Goal: Navigation & Orientation: Find specific page/section

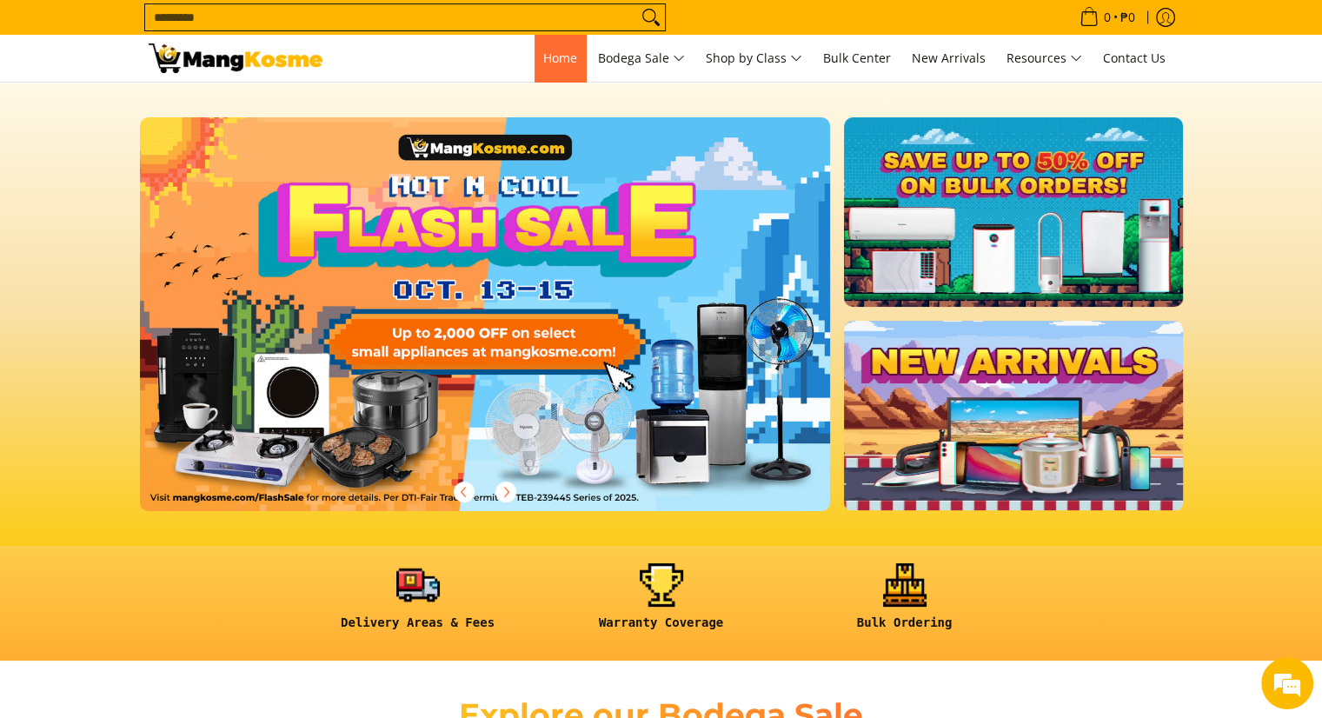
click at [549, 51] on span "Home" at bounding box center [560, 58] width 34 height 17
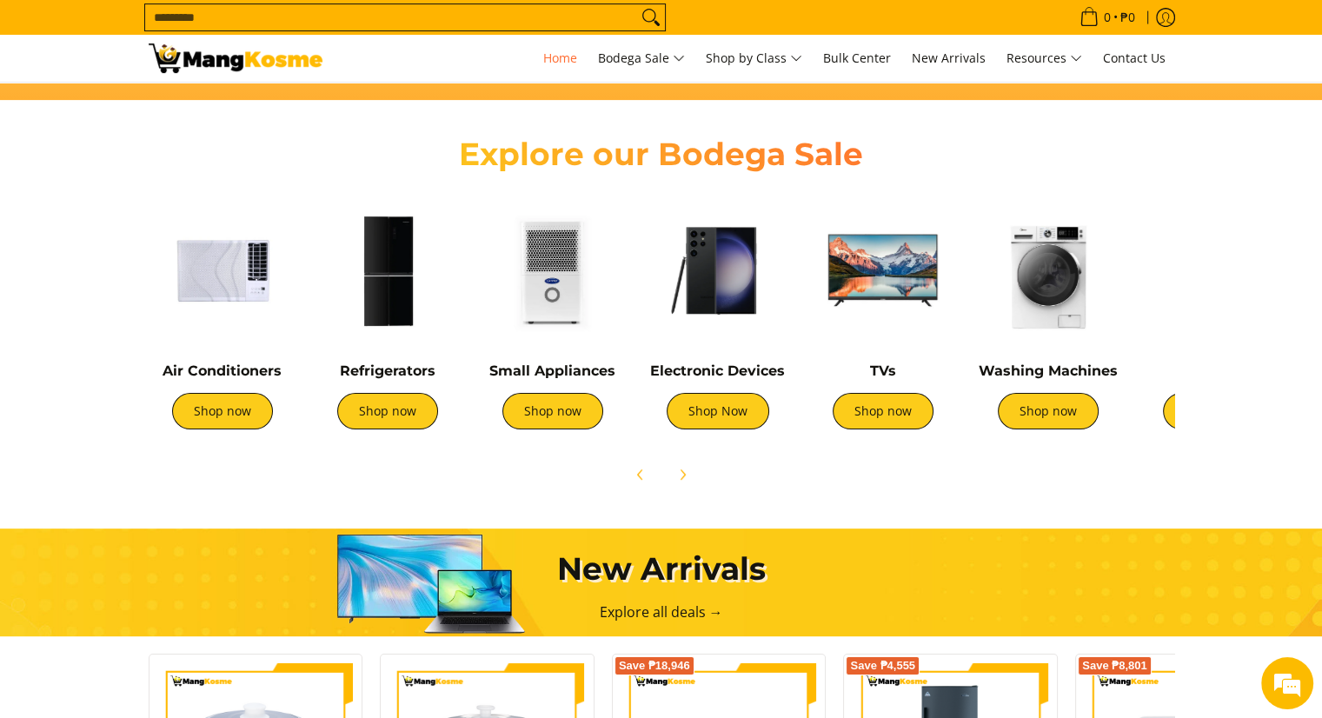
scroll to position [522, 0]
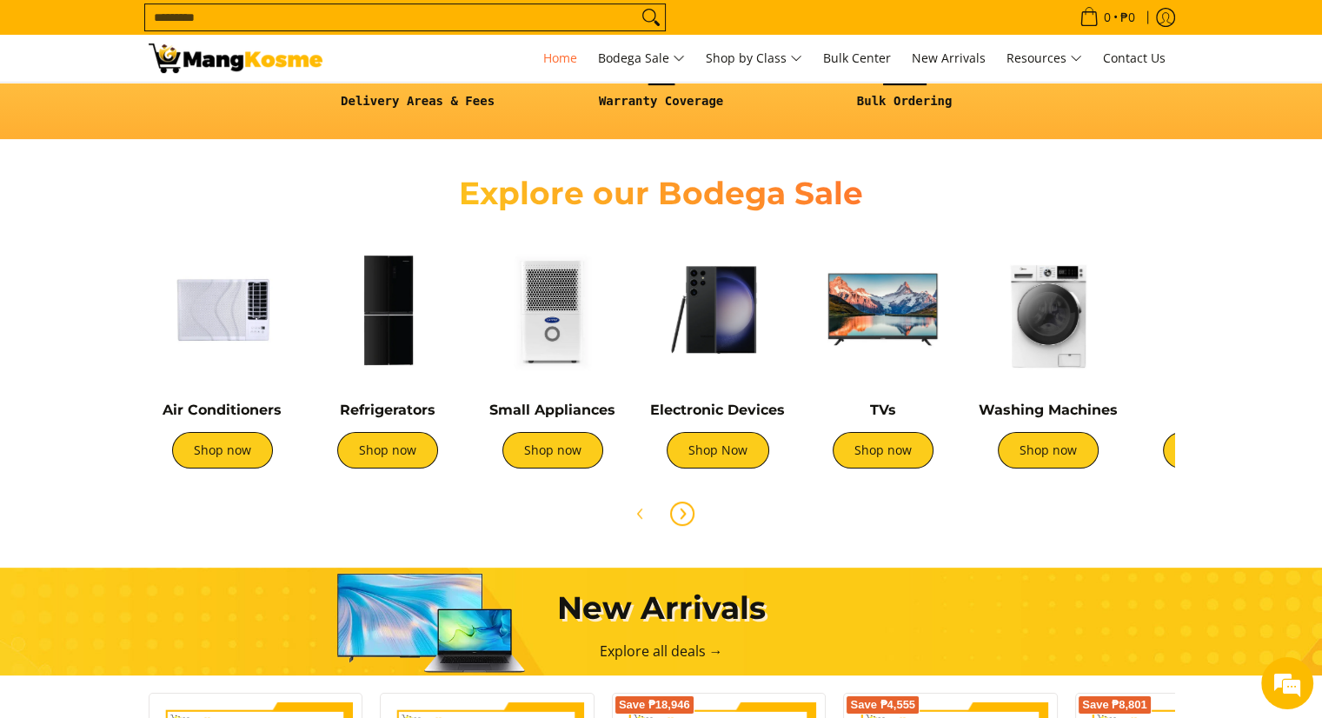
click at [678, 517] on icon "Next" at bounding box center [683, 514] width 14 height 14
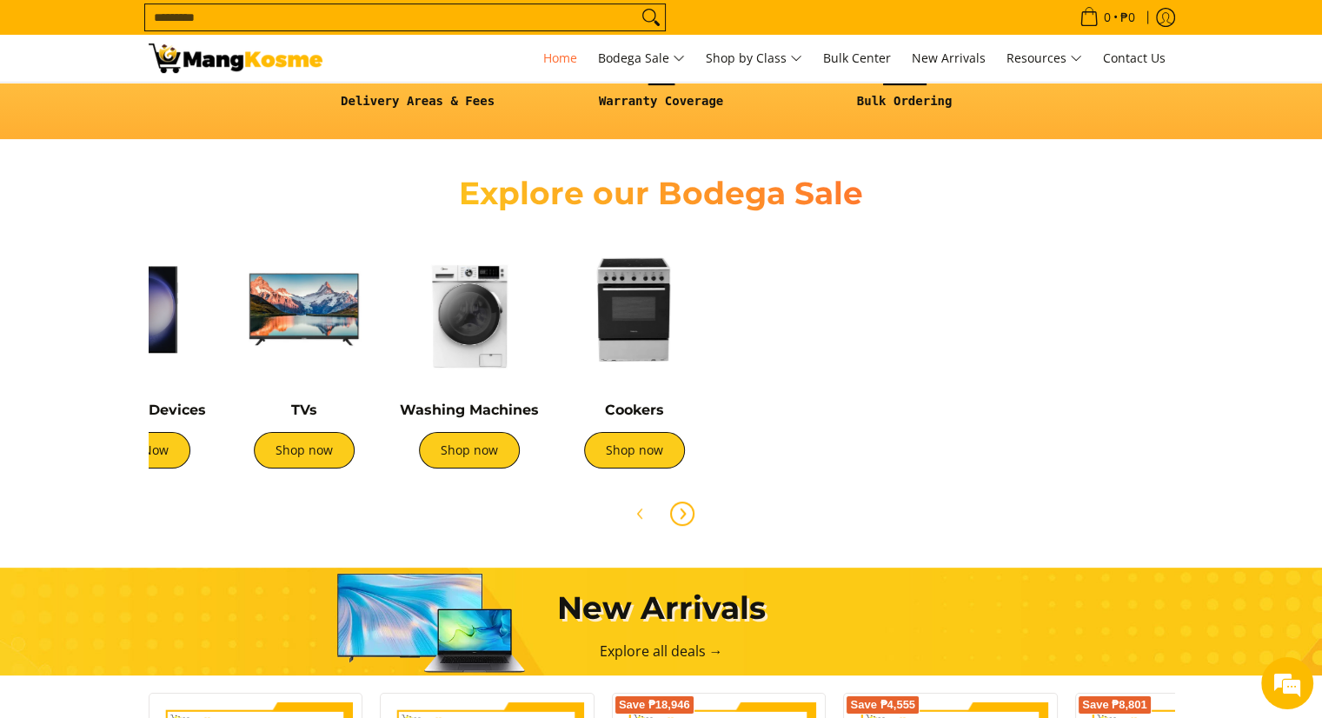
scroll to position [0, 2073]
click at [623, 352] on img at bounding box center [635, 310] width 148 height 148
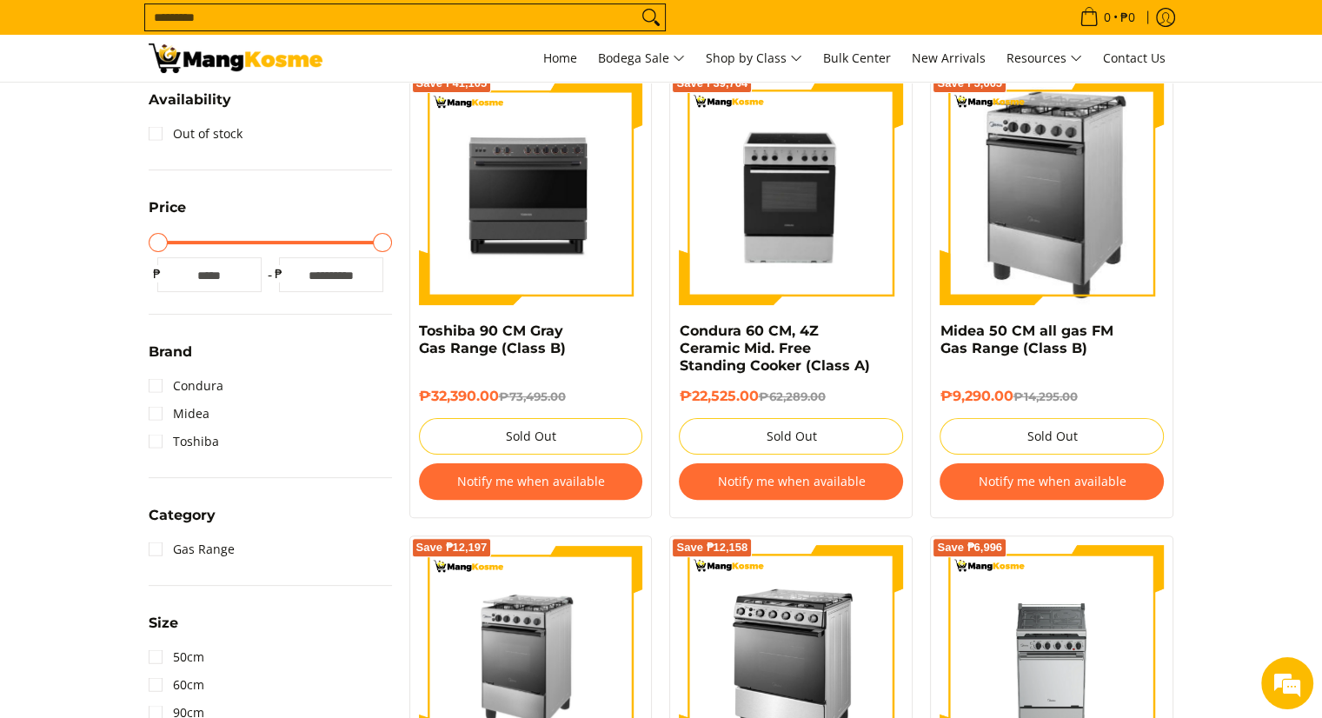
scroll to position [348, 0]
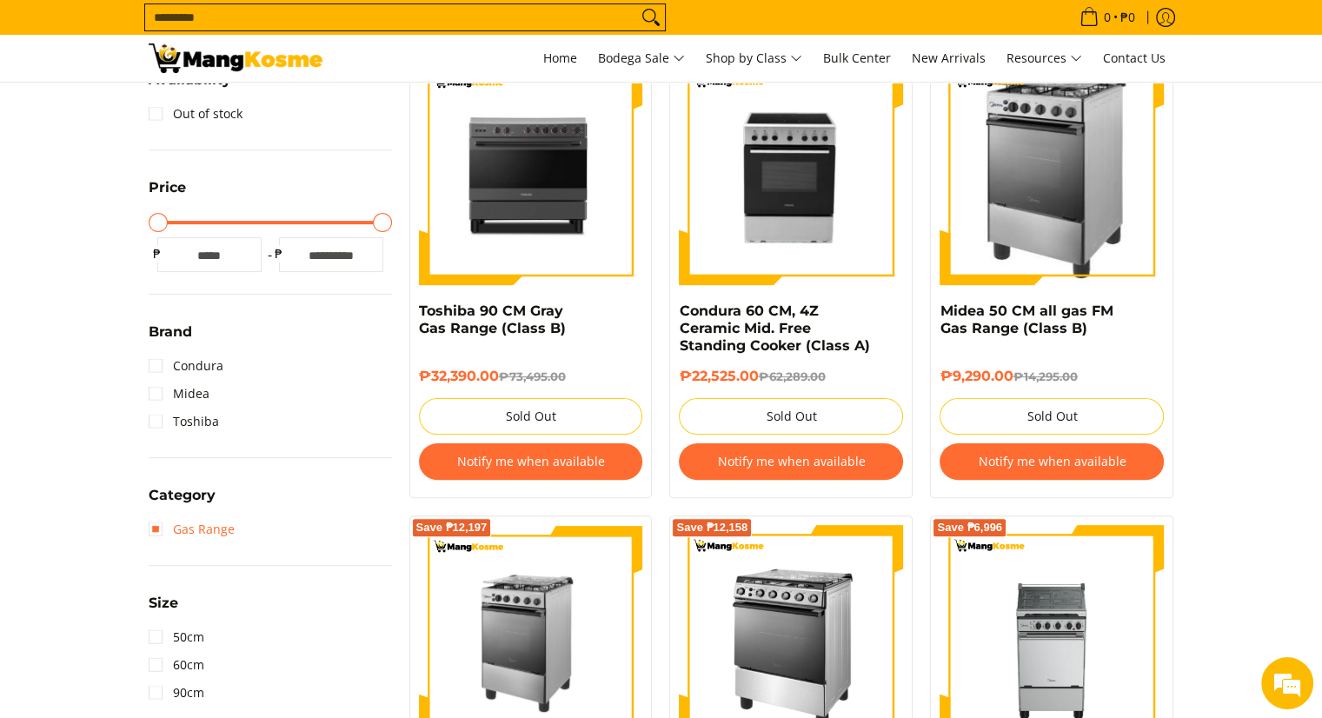
click at [160, 527] on link "Gas Range" at bounding box center [192, 530] width 86 height 28
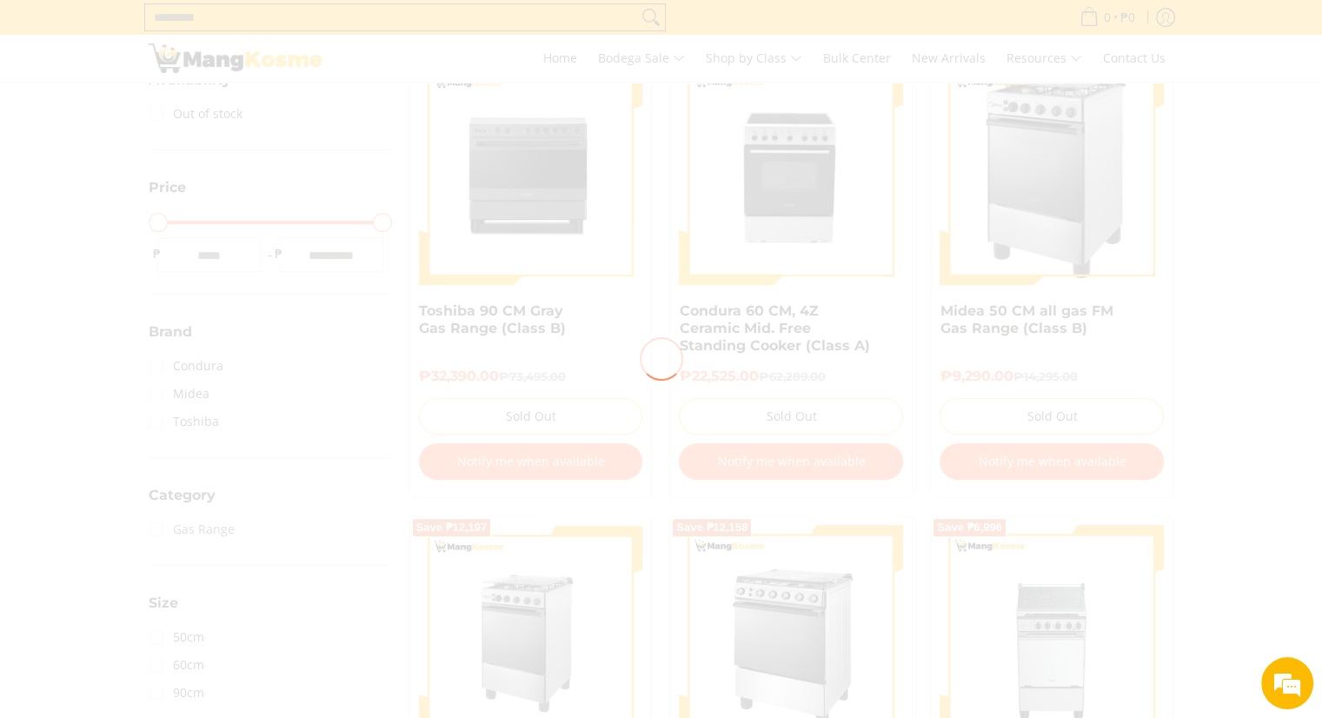
scroll to position [0, 0]
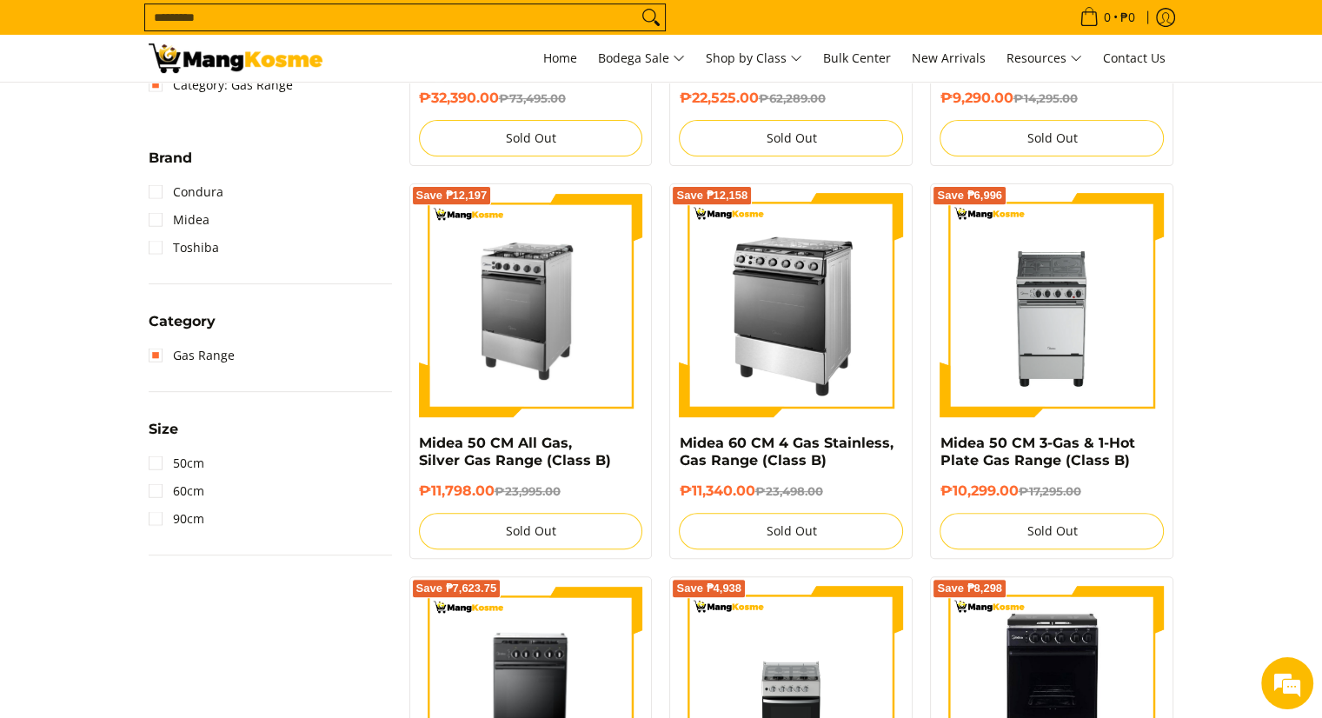
scroll to position [679, 0]
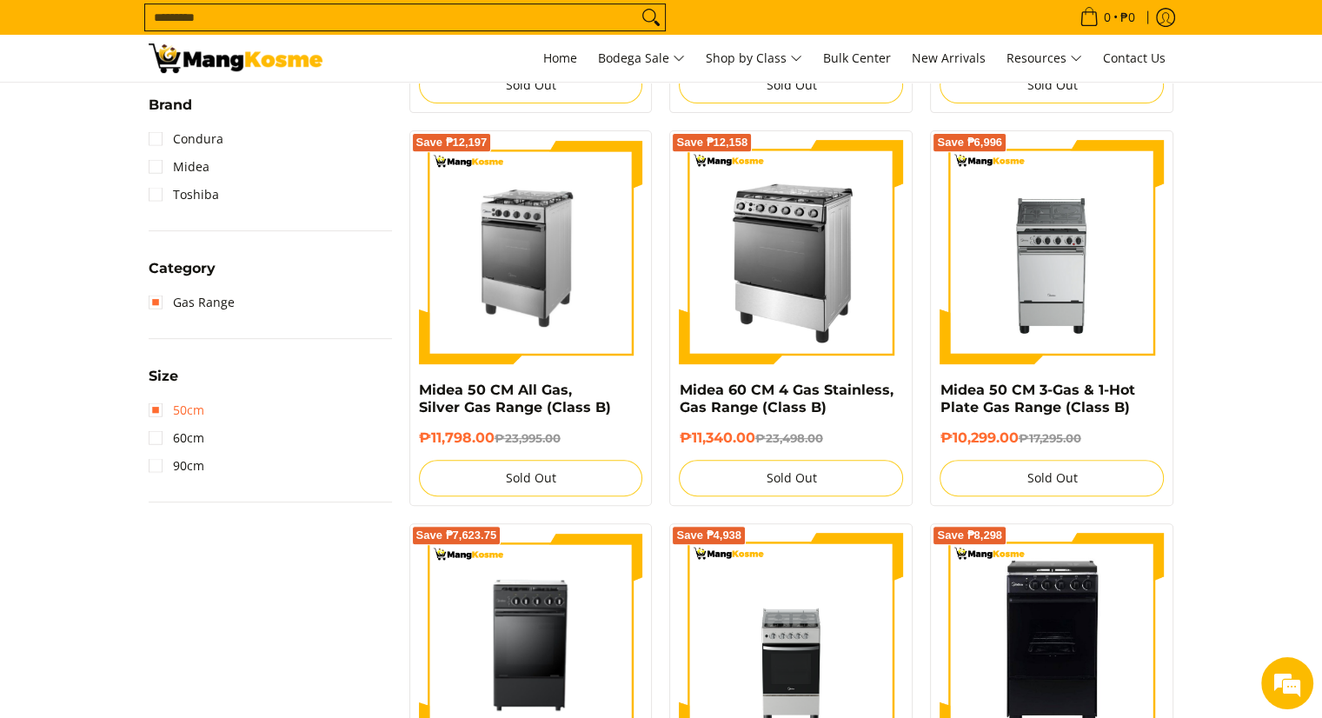
click at [149, 410] on link "50cm" at bounding box center [177, 410] width 56 height 28
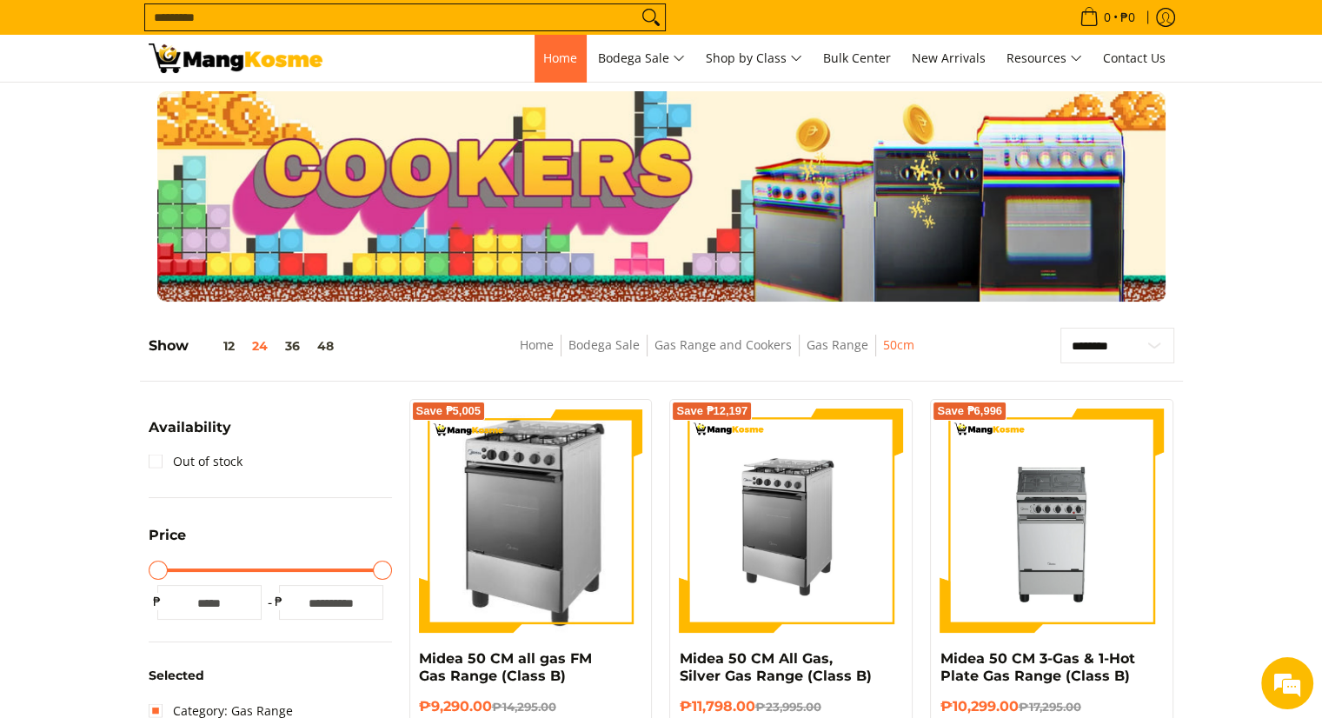
click at [557, 63] on span "Home" at bounding box center [560, 58] width 34 height 17
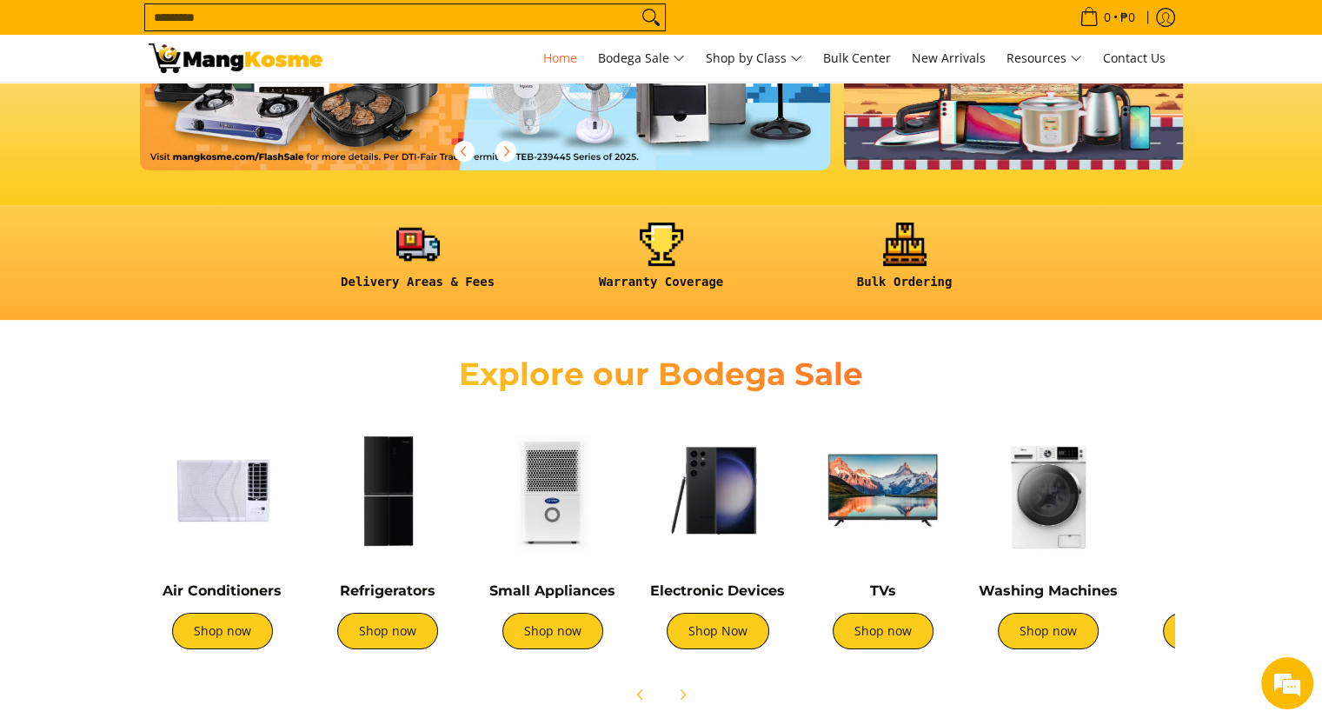
scroll to position [348, 0]
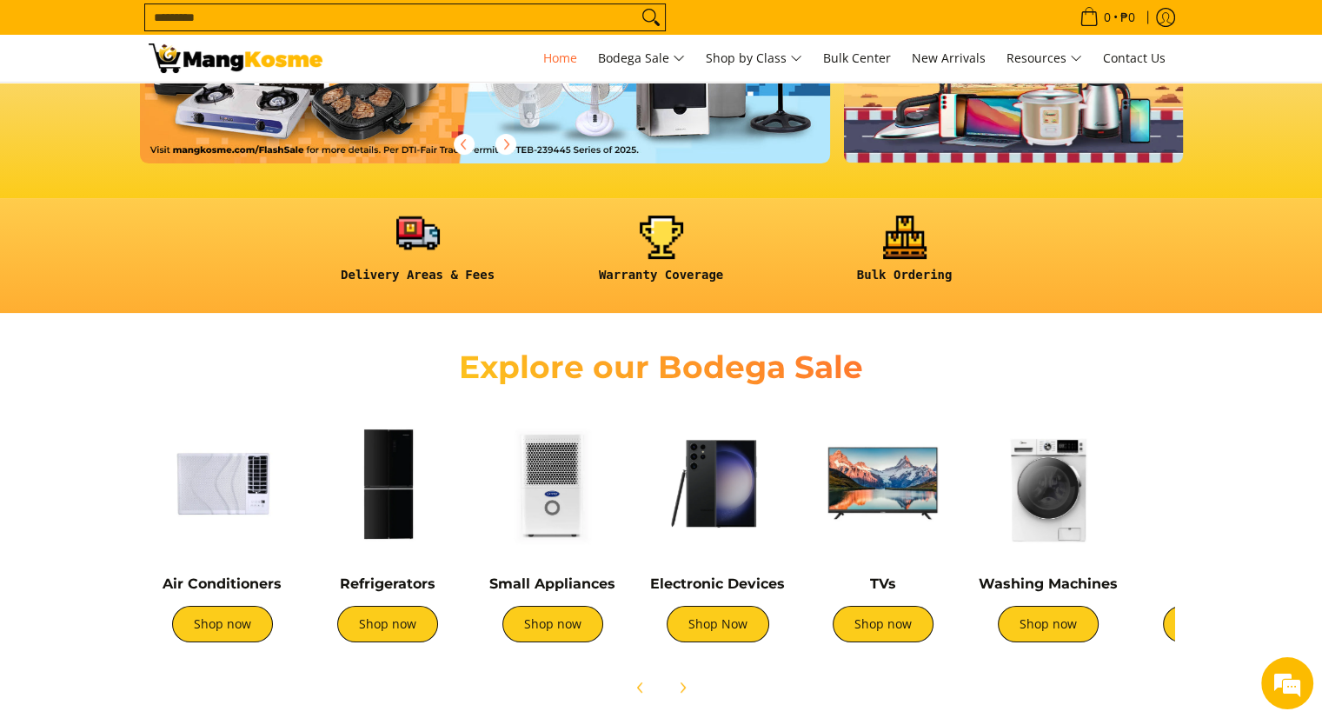
click at [417, 237] on link at bounding box center [418, 256] width 226 height 81
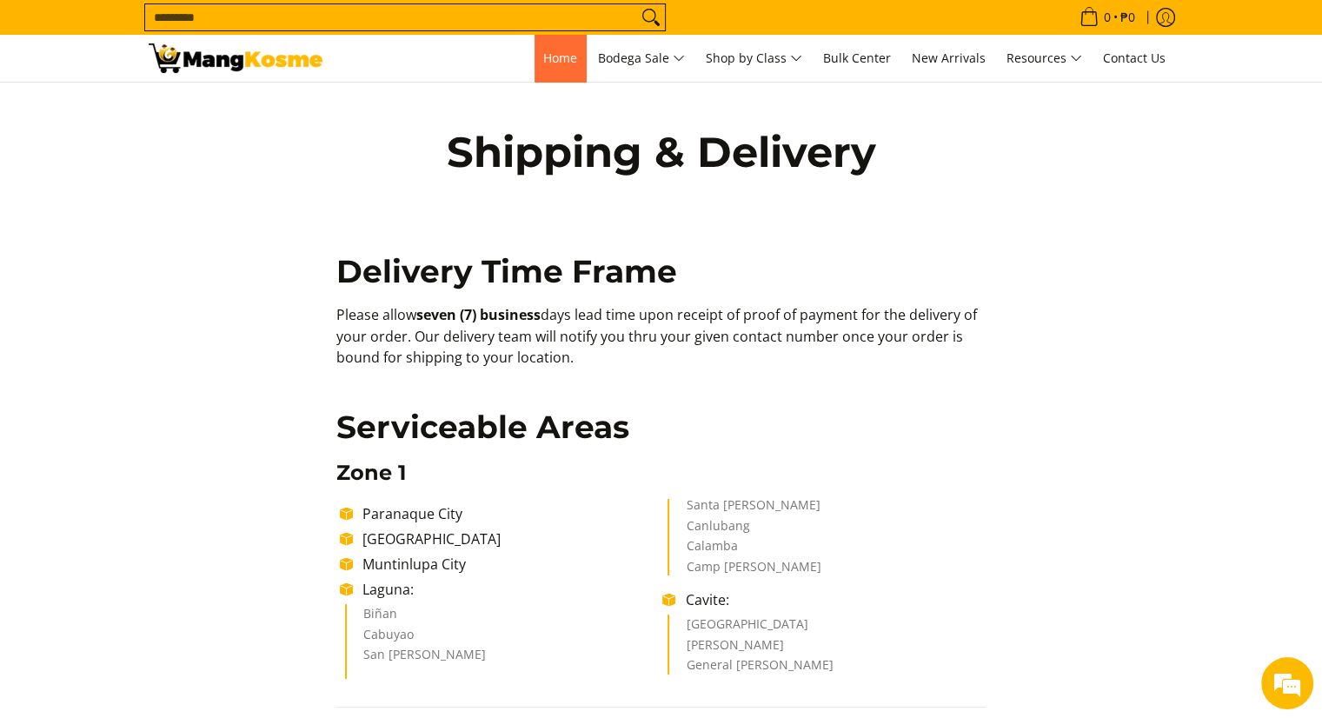
click at [567, 50] on span "Home" at bounding box center [560, 58] width 34 height 17
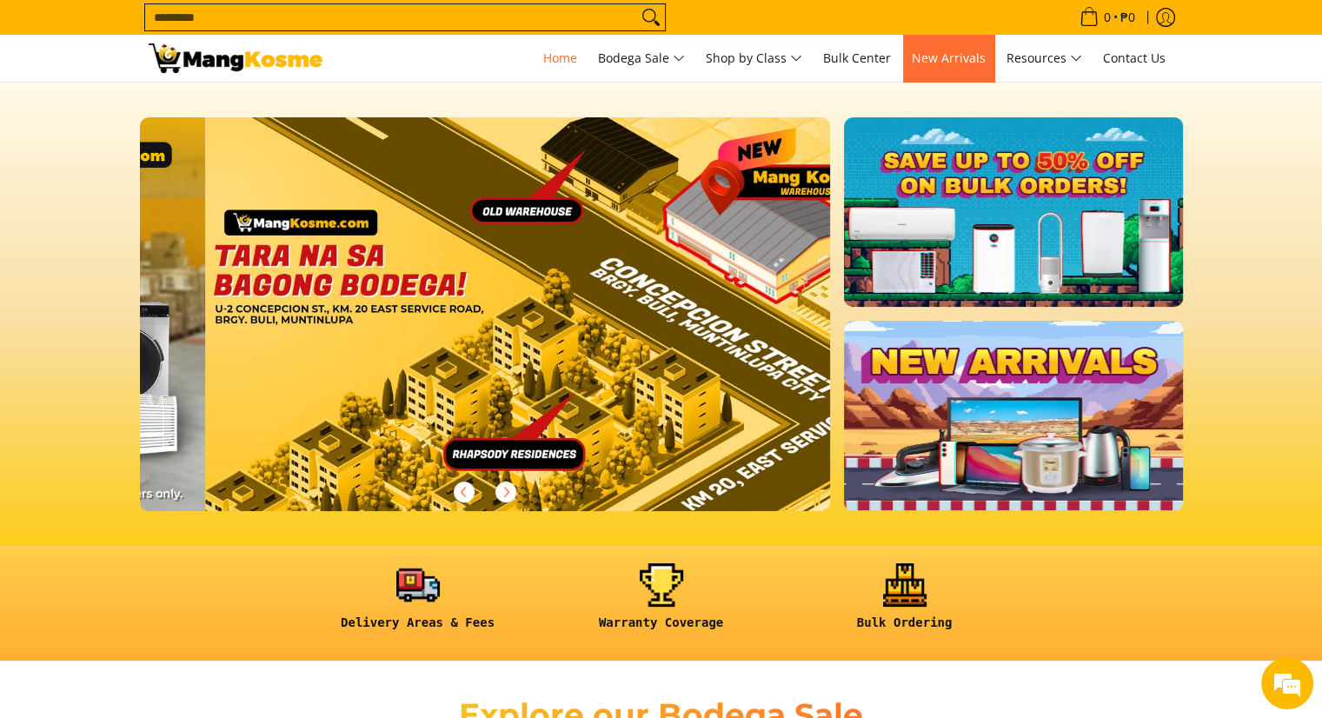
scroll to position [0, 2765]
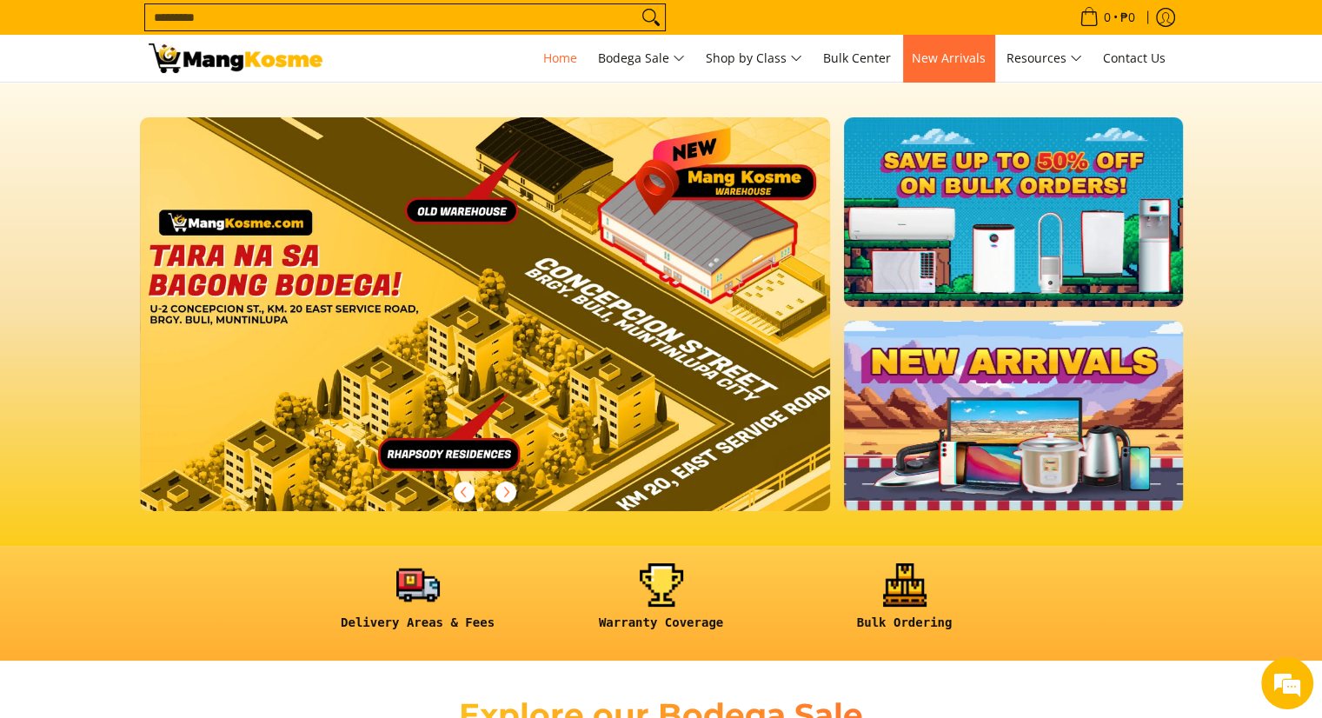
click at [953, 63] on span "New Arrivals" at bounding box center [949, 58] width 74 height 17
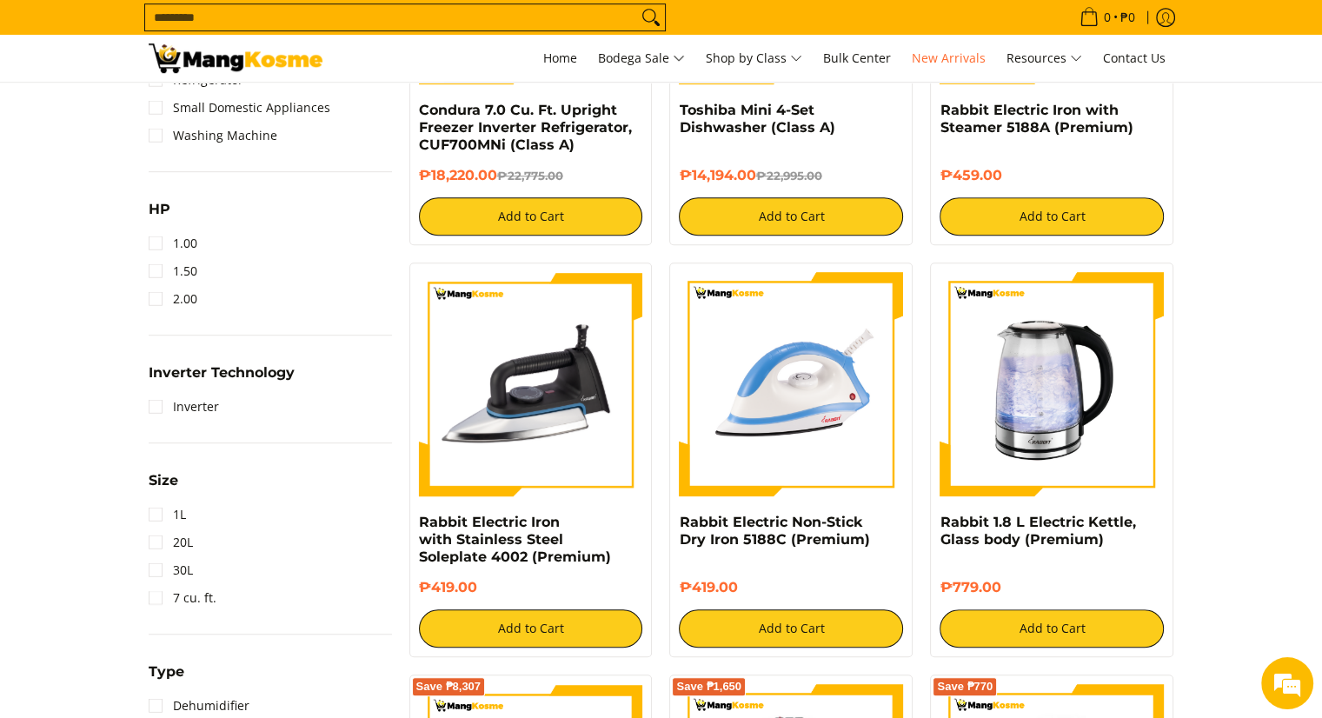
scroll to position [522, 0]
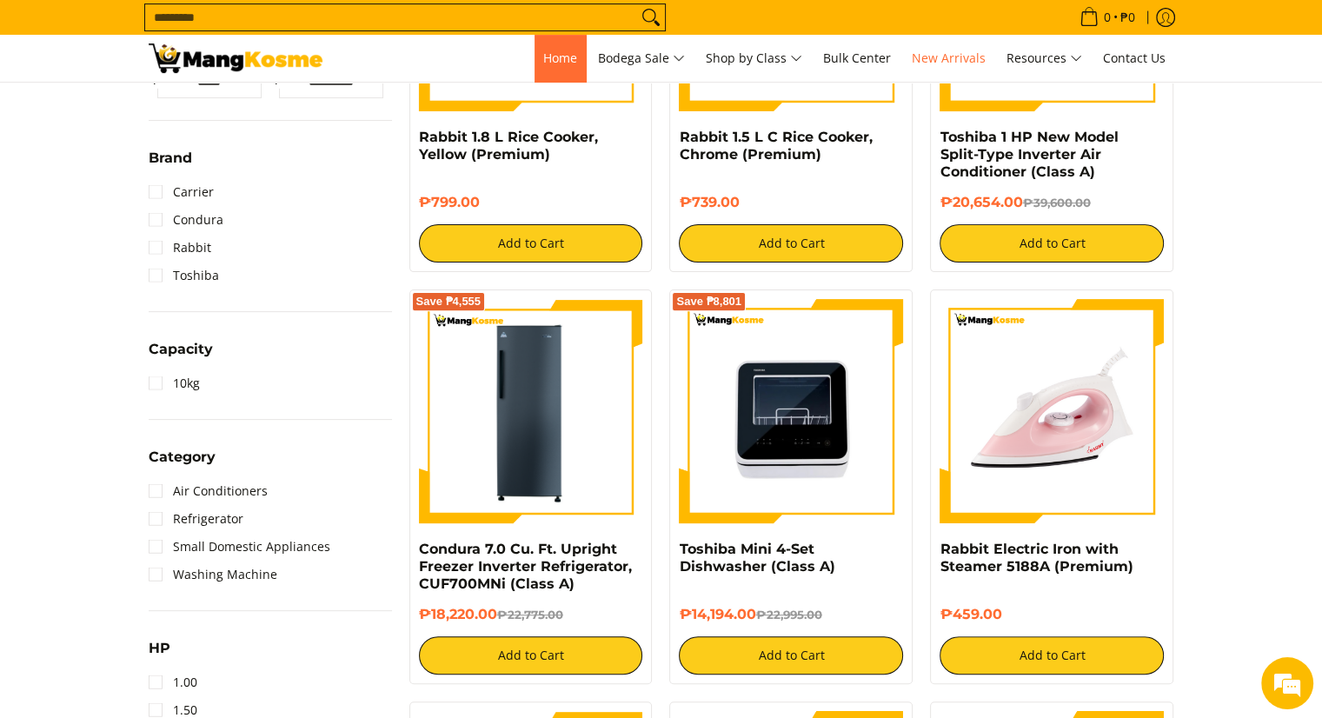
click at [563, 57] on span "Home" at bounding box center [560, 58] width 34 height 17
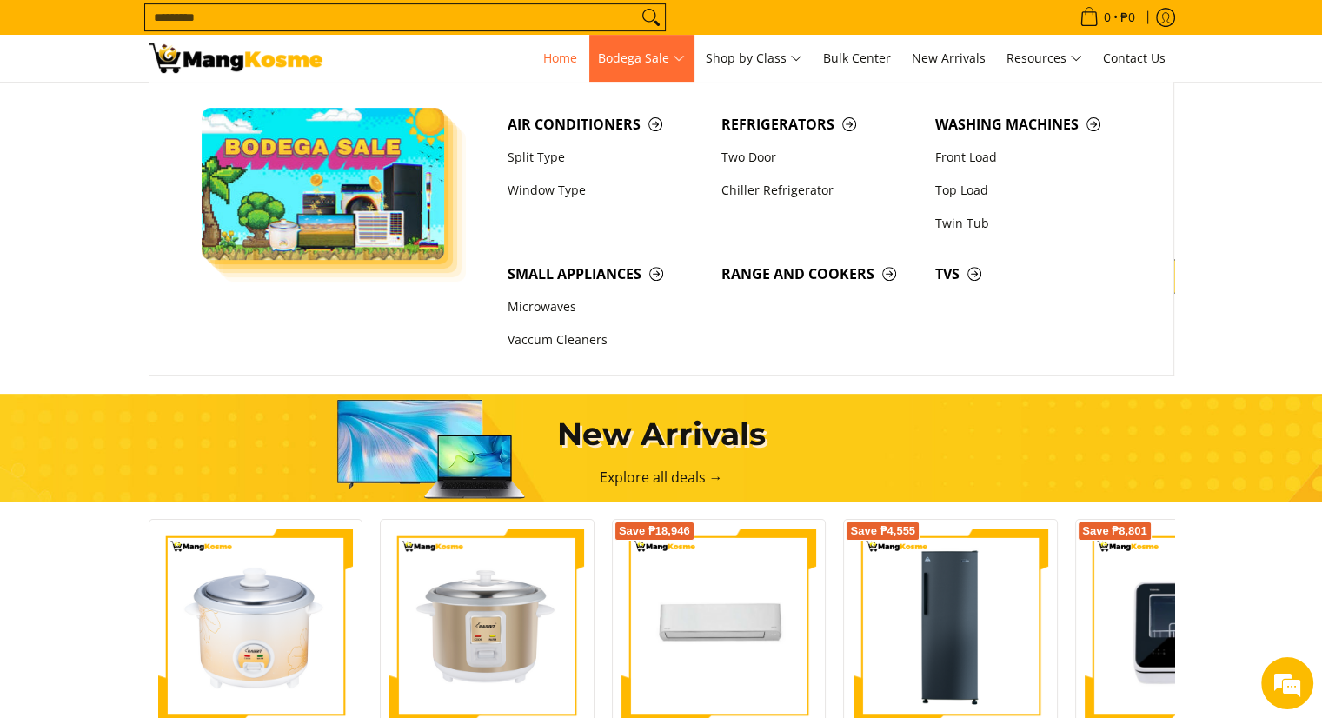
scroll to position [0, 691]
click at [636, 53] on span "Bodega Sale" at bounding box center [641, 59] width 87 height 22
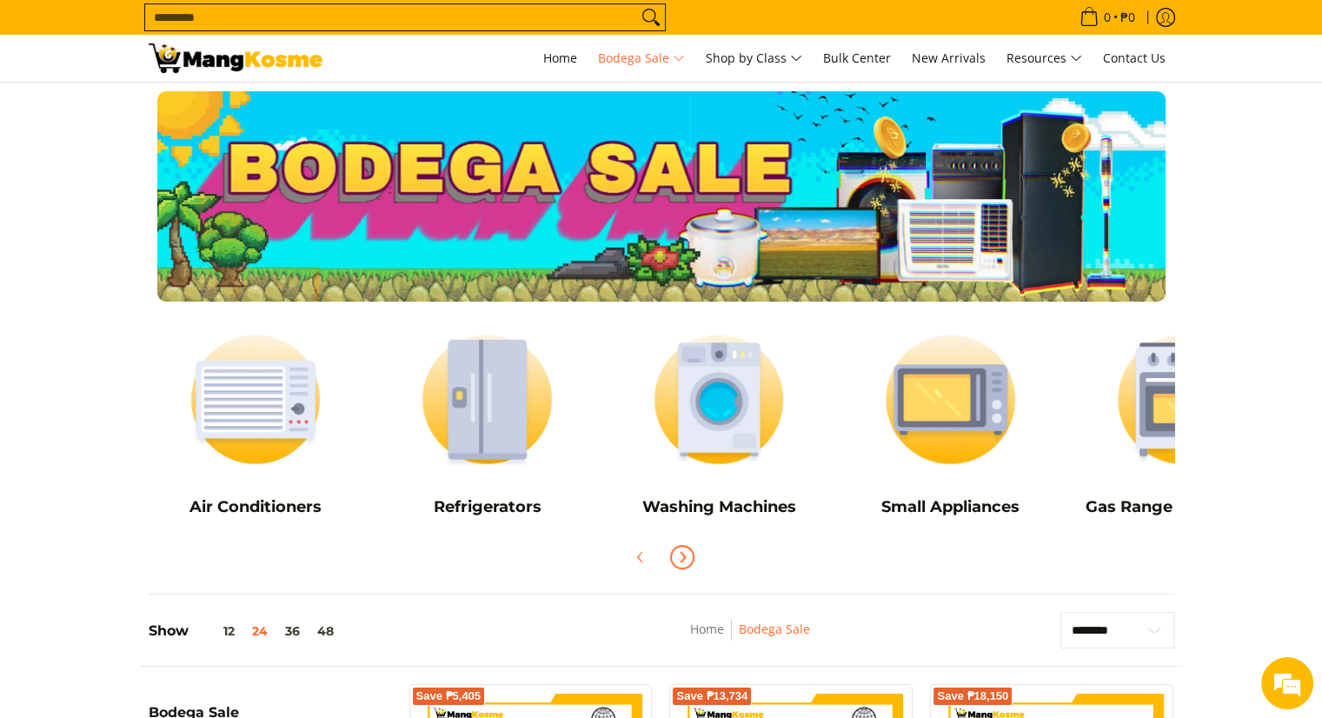
click at [685, 547] on button "Next" at bounding box center [682, 557] width 38 height 38
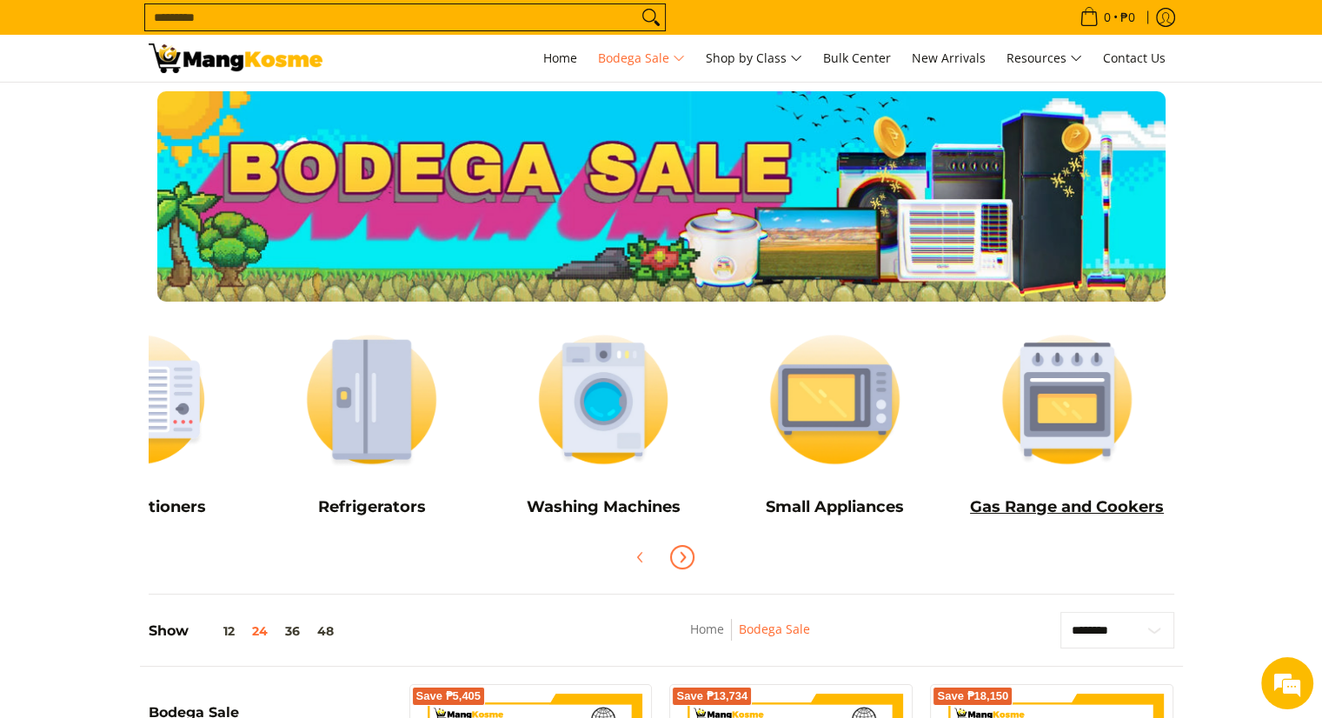
click at [1043, 417] on img at bounding box center [1067, 399] width 215 height 161
